Goal: Task Accomplishment & Management: Manage account settings

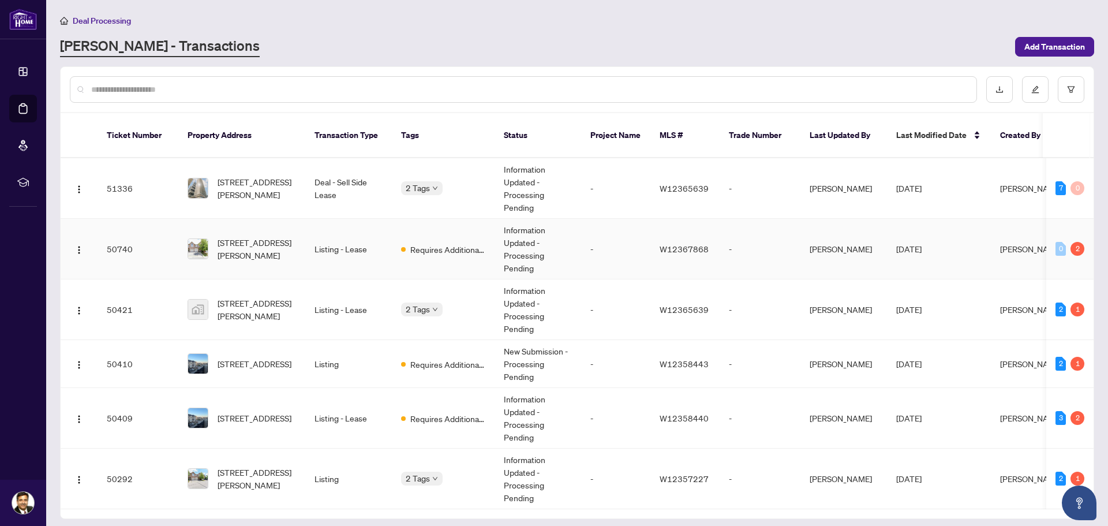
click at [470, 246] on td "Requires Additional Docs" at bounding box center [443, 249] width 103 height 61
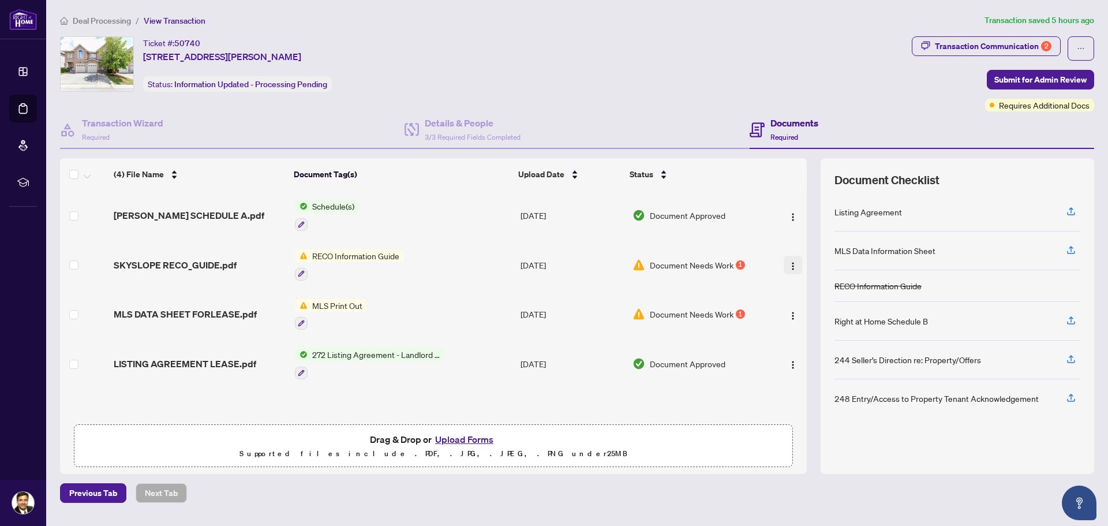
click at [791, 267] on img "button" at bounding box center [792, 265] width 9 height 9
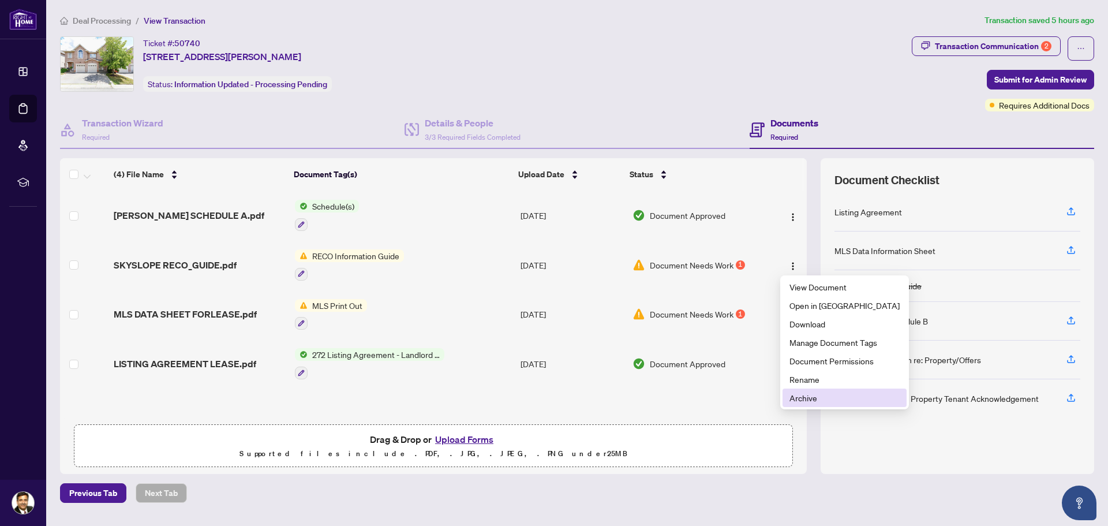
click at [811, 399] on span "Archive" at bounding box center [844, 397] width 110 height 13
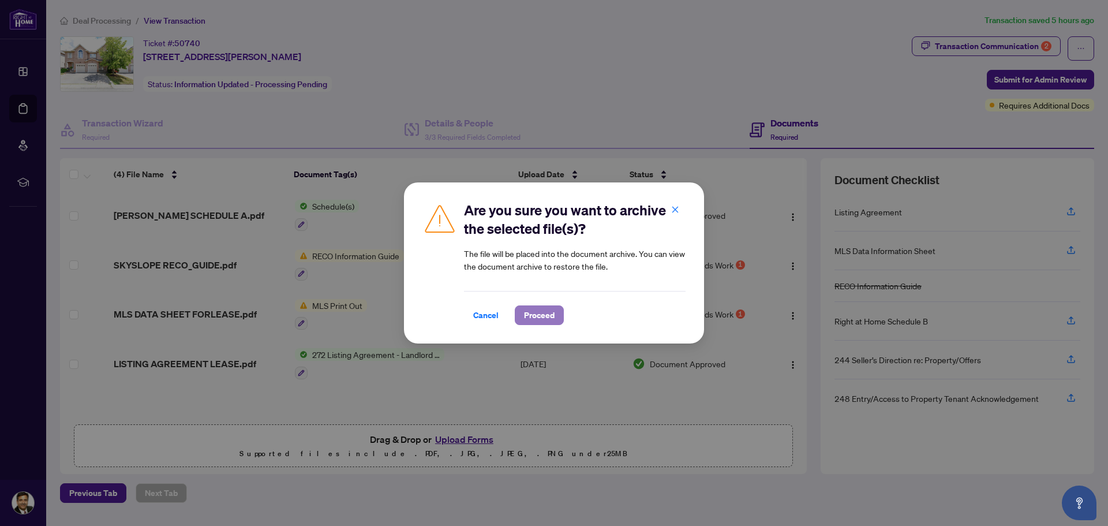
click at [550, 316] on span "Proceed" at bounding box center [539, 315] width 31 height 18
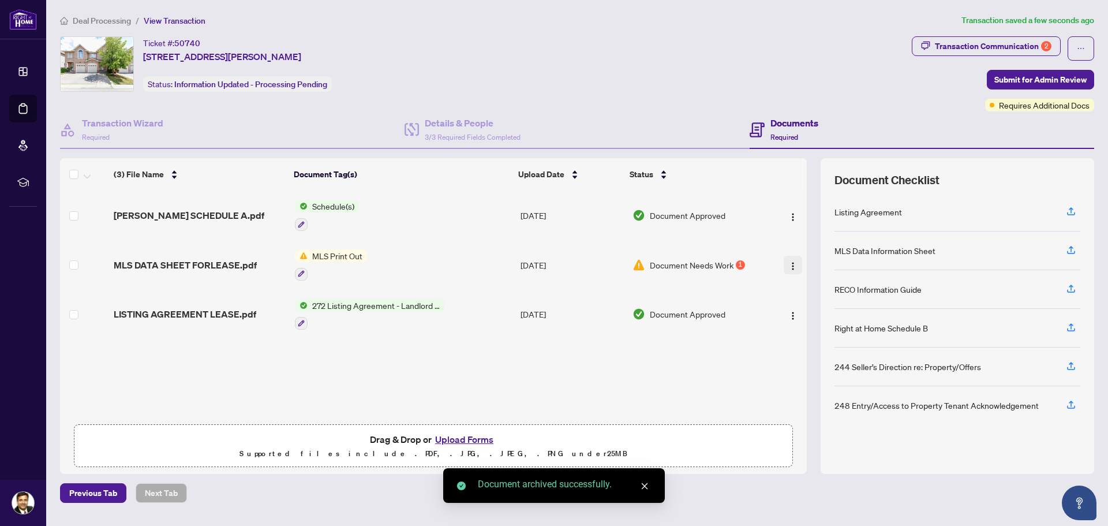
click at [791, 263] on img "button" at bounding box center [792, 265] width 9 height 9
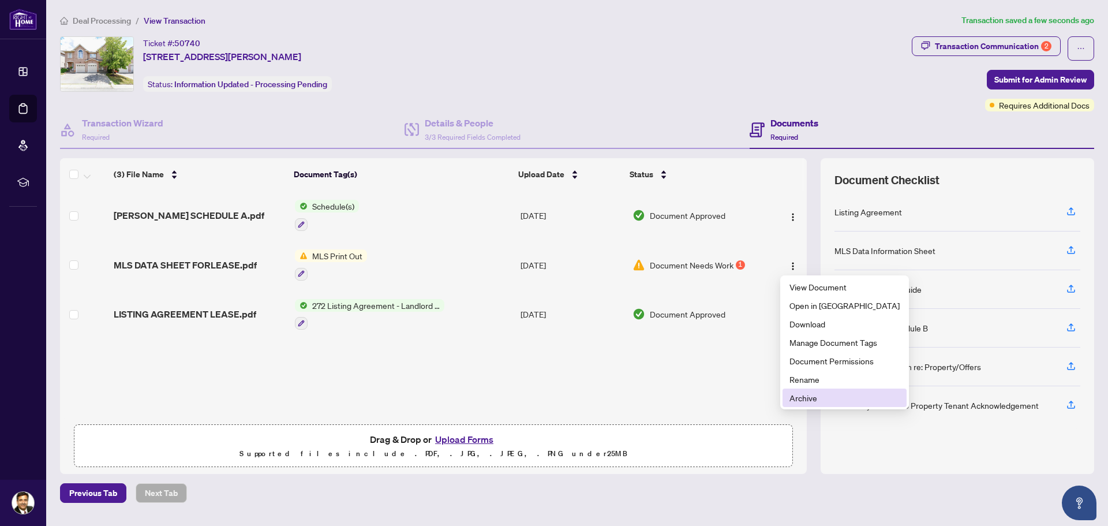
click at [811, 401] on span "Archive" at bounding box center [844, 397] width 110 height 13
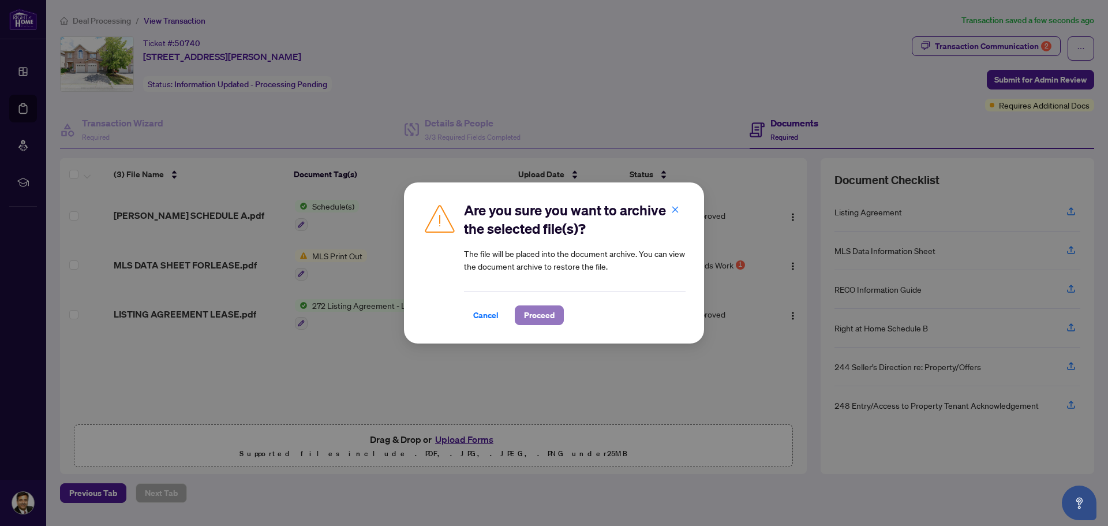
click at [531, 313] on span "Proceed" at bounding box center [539, 315] width 31 height 18
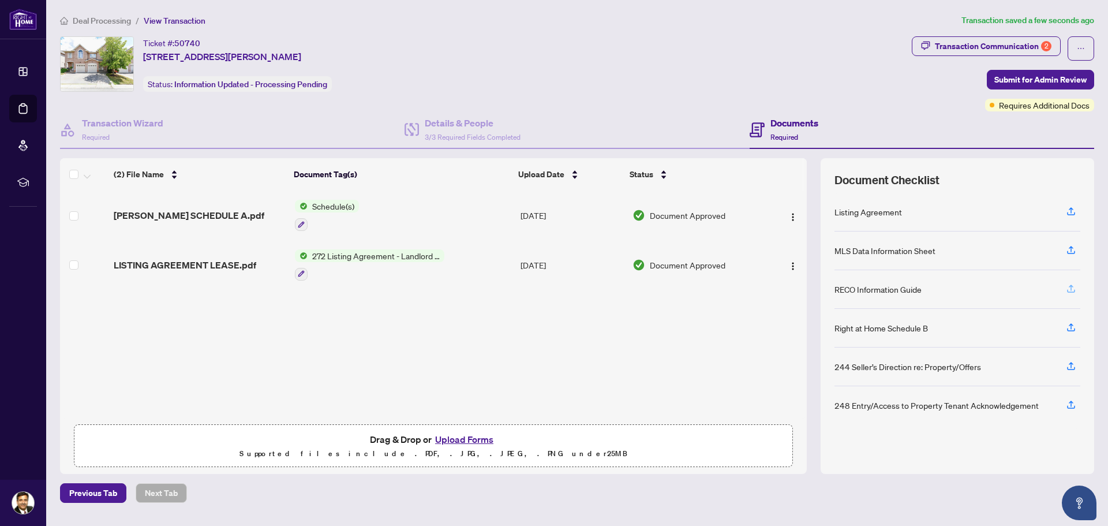
click at [1073, 288] on icon "button" at bounding box center [1071, 288] width 10 height 10
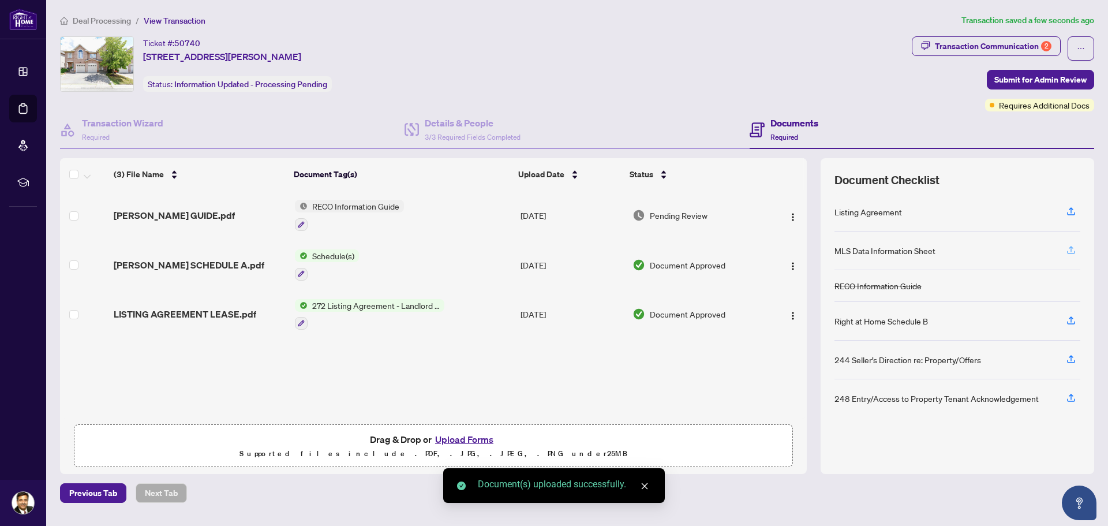
click at [1073, 252] on icon "button" at bounding box center [1071, 250] width 10 height 10
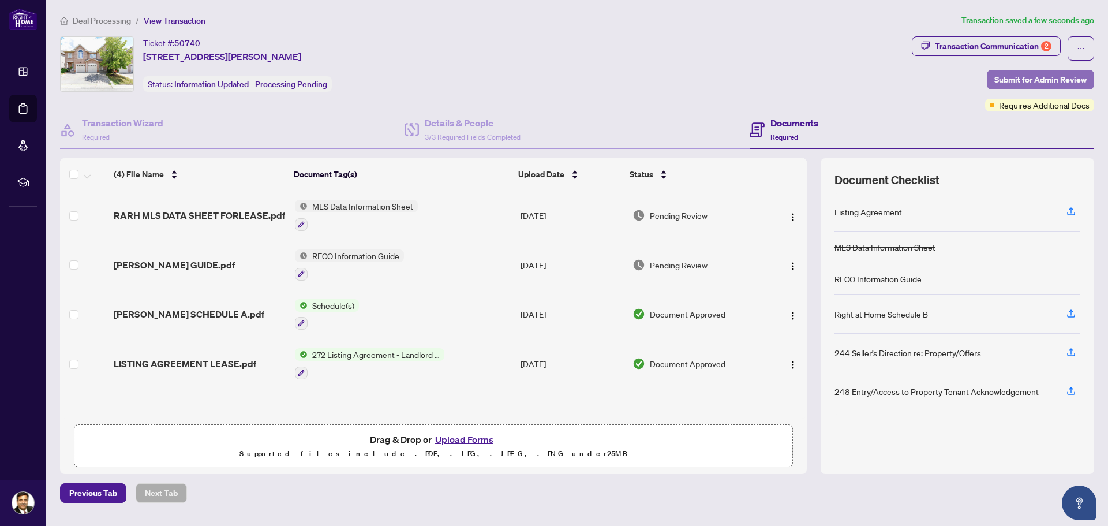
click at [1048, 81] on span "Submit for Admin Review" at bounding box center [1040, 79] width 92 height 18
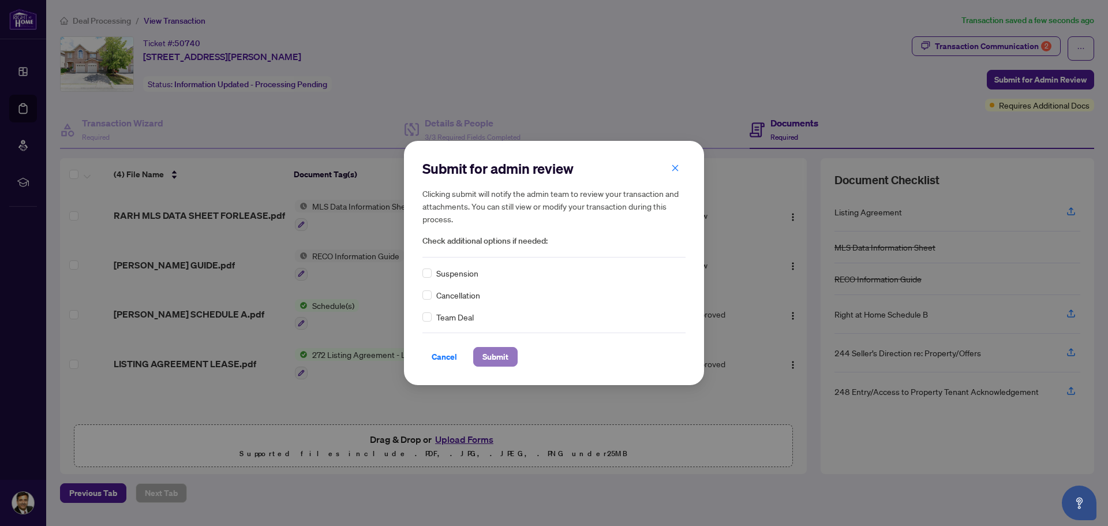
click at [493, 358] on span "Submit" at bounding box center [495, 356] width 26 height 18
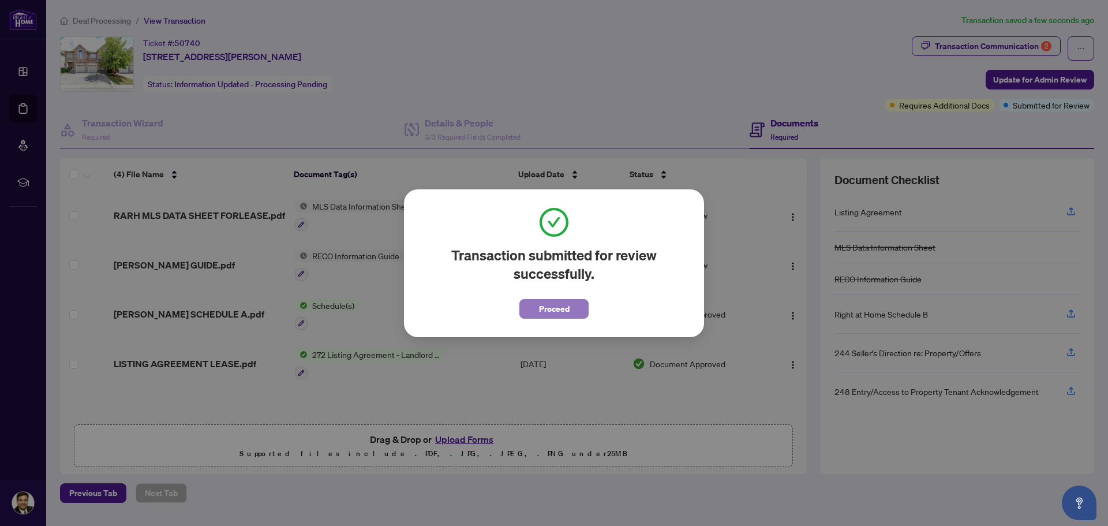
click at [563, 307] on span "Proceed" at bounding box center [554, 308] width 31 height 18
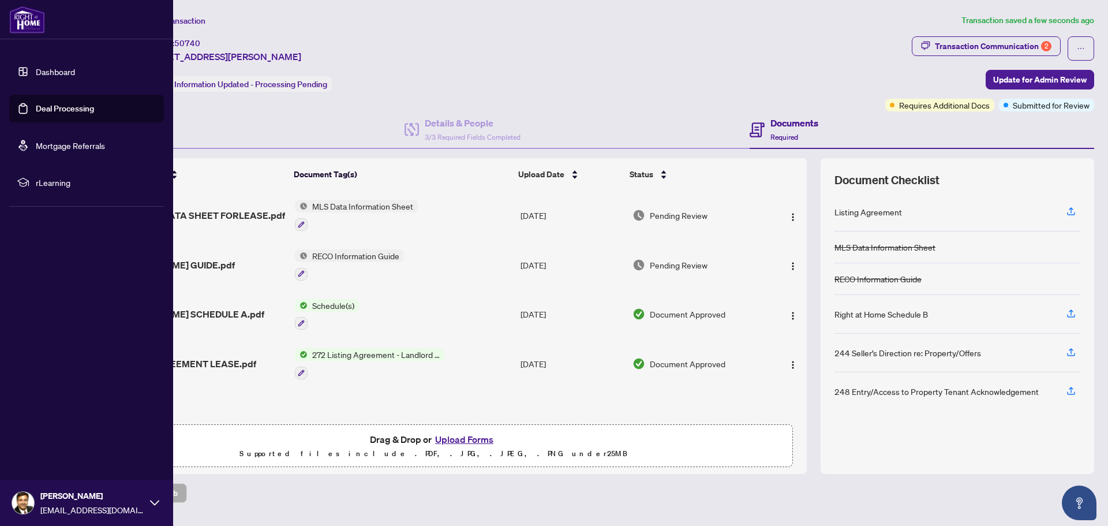
click at [40, 76] on link "Dashboard" at bounding box center [55, 71] width 39 height 10
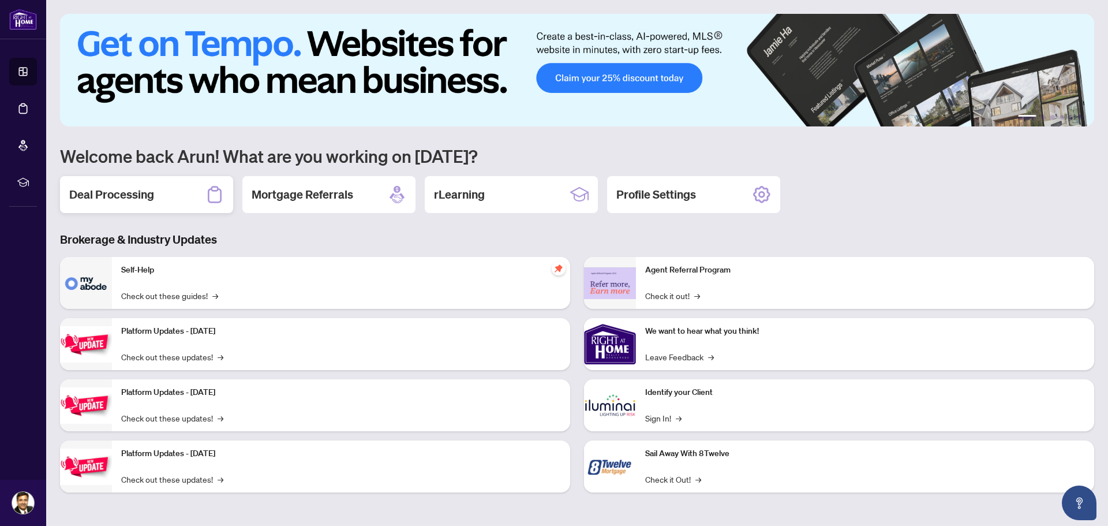
click at [153, 198] on h2 "Deal Processing" at bounding box center [111, 194] width 85 height 16
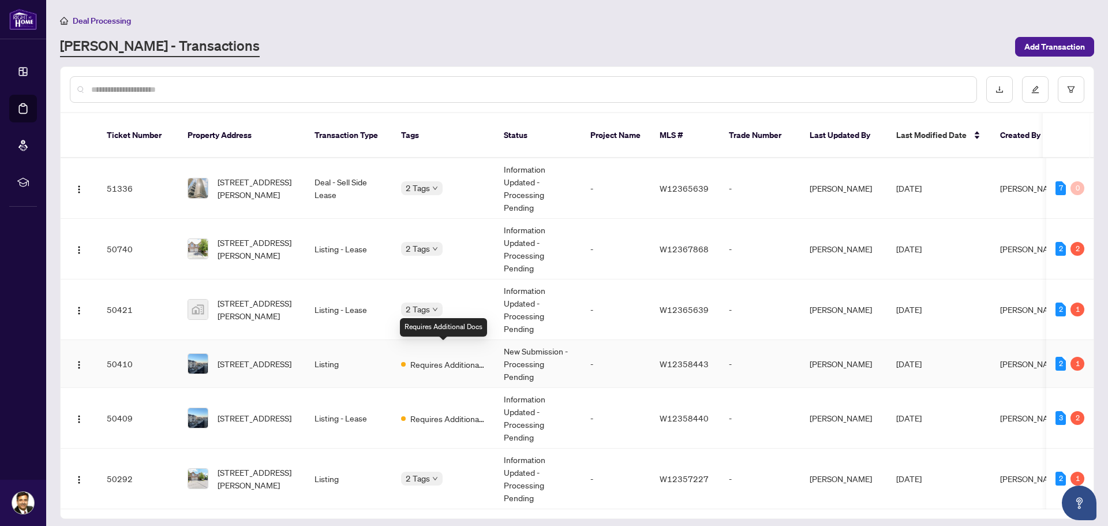
click at [402, 357] on div "Requires Additional Docs" at bounding box center [443, 364] width 84 height 14
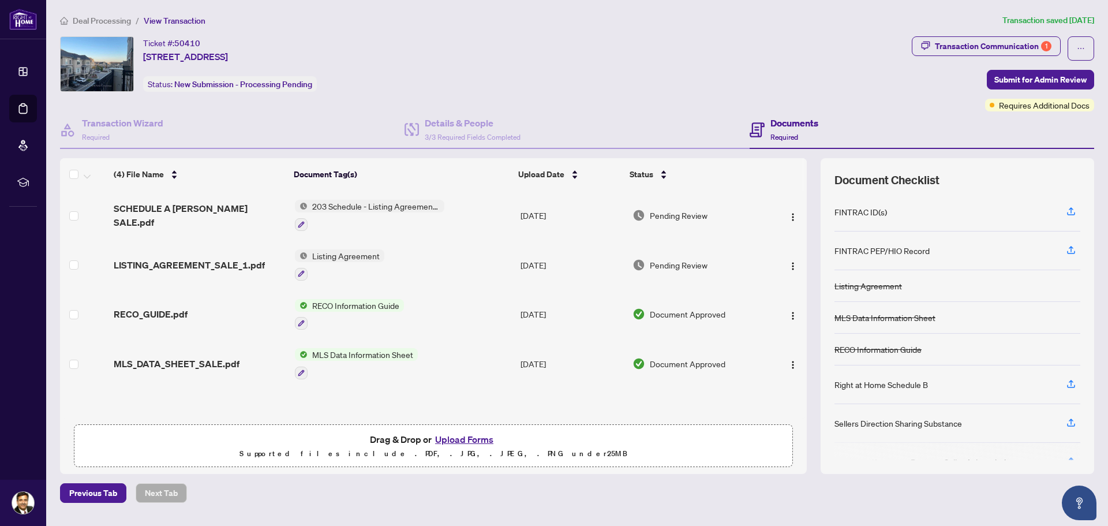
click at [114, 21] on span "Deal Processing" at bounding box center [102, 21] width 58 height 10
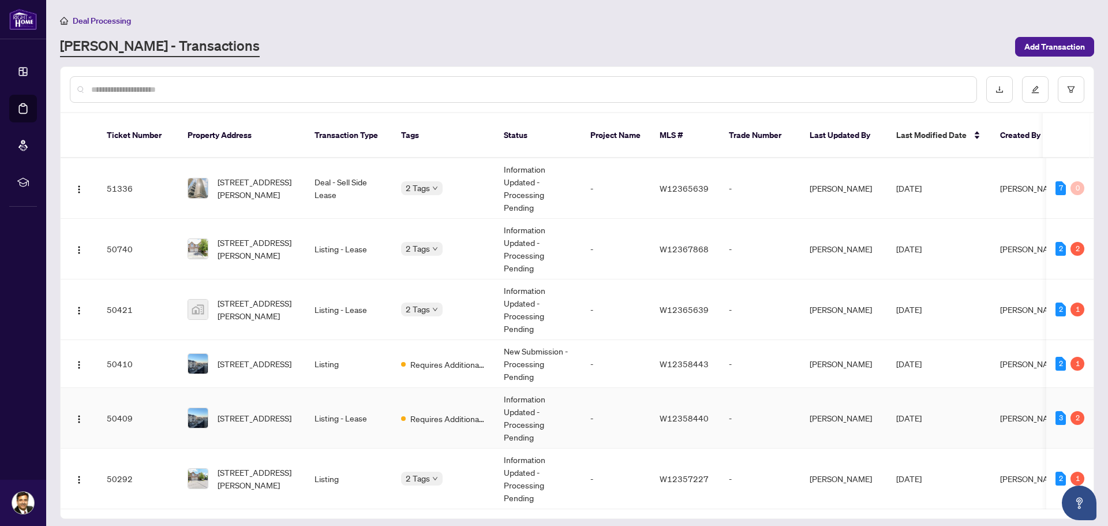
click at [376, 404] on td "Listing - Lease" at bounding box center [348, 418] width 87 height 61
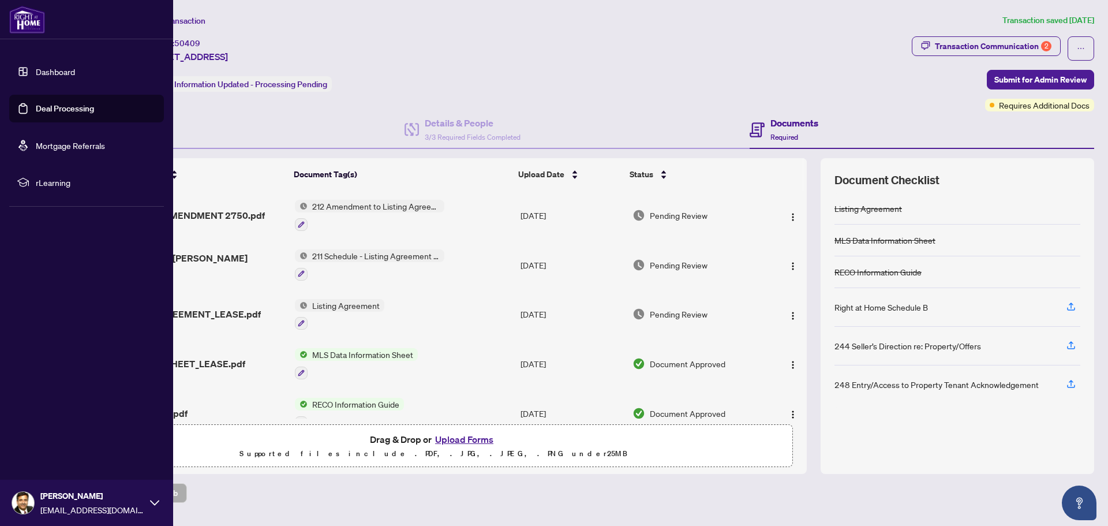
click at [44, 72] on link "Dashboard" at bounding box center [55, 71] width 39 height 10
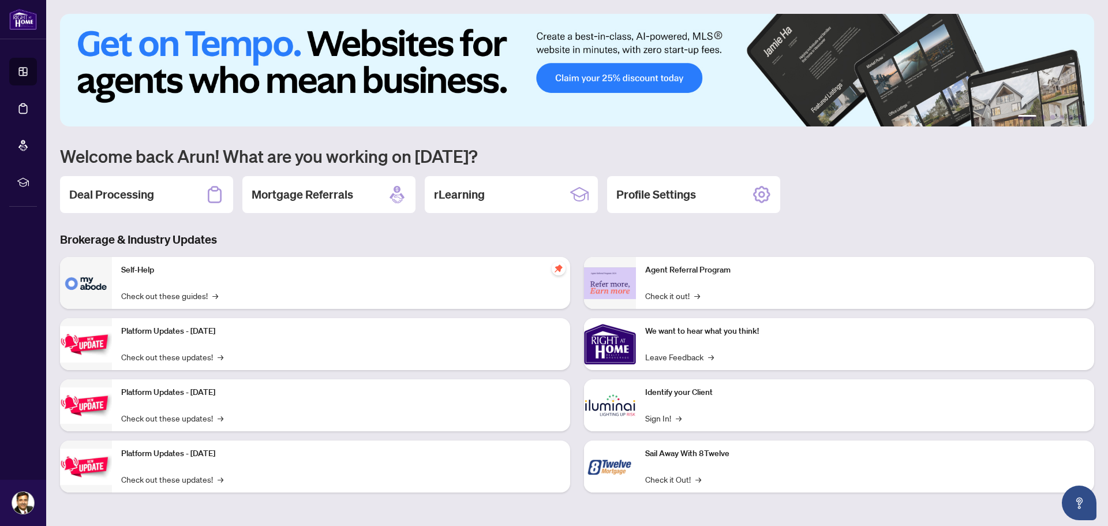
click at [171, 193] on div "Deal Processing" at bounding box center [146, 194] width 173 height 37
